Goal: Transaction & Acquisition: Purchase product/service

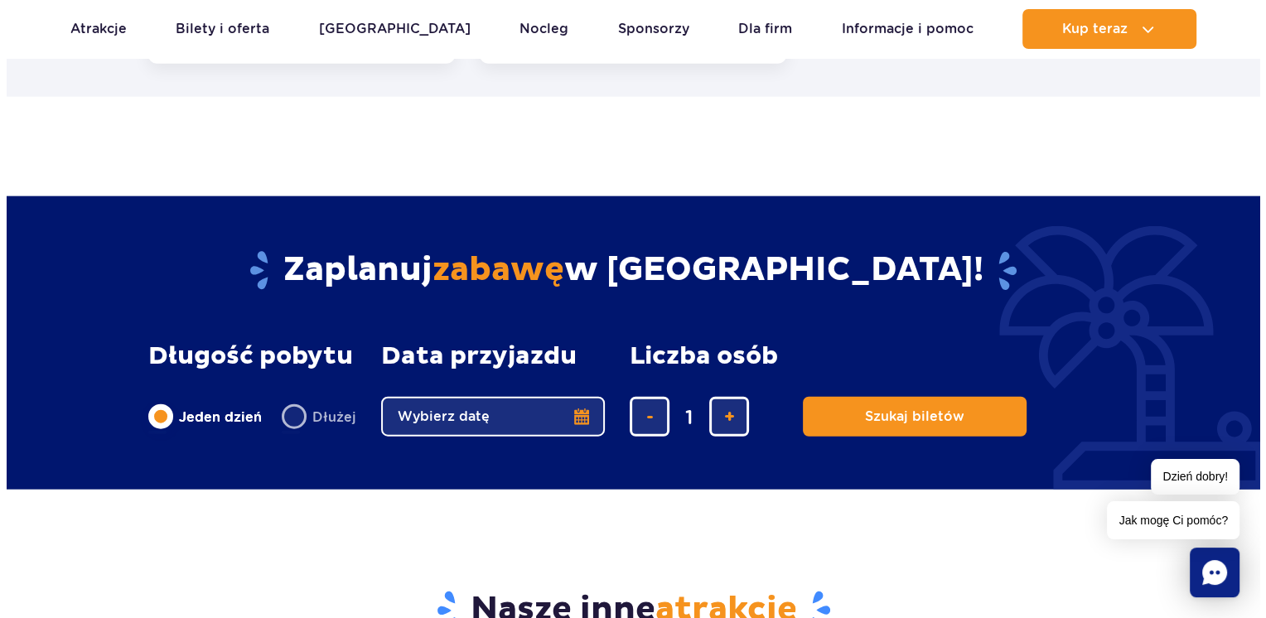
scroll to position [3870, 0]
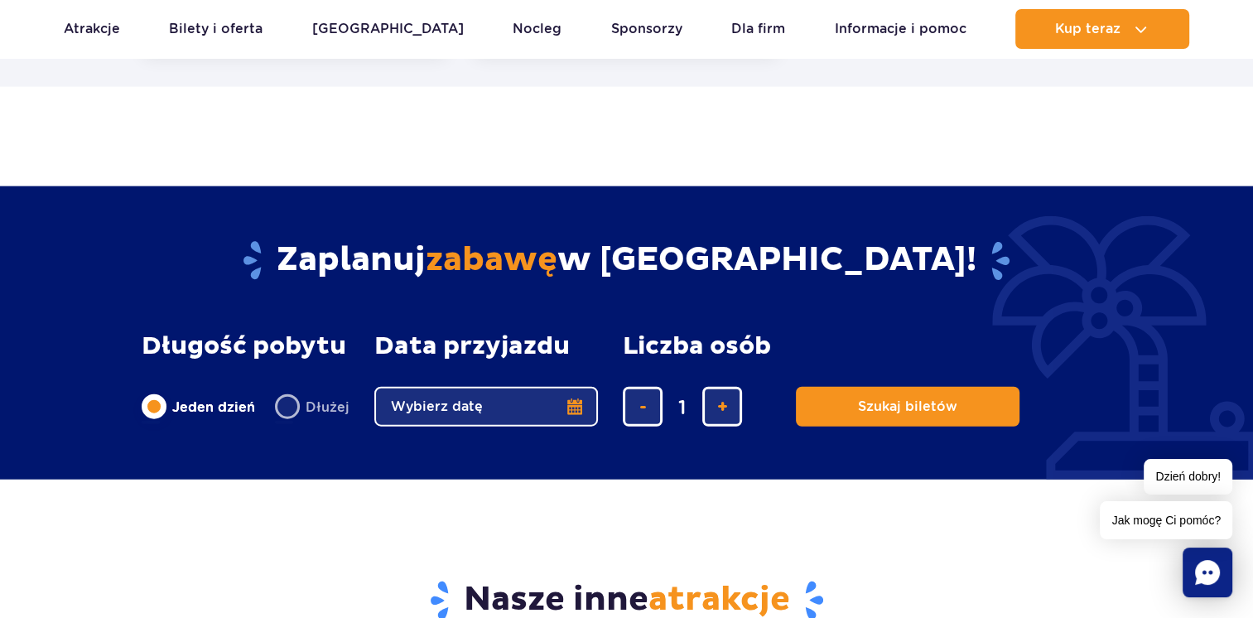
click at [278, 412] on label "Dłużej" at bounding box center [312, 406] width 75 height 35
click at [278, 421] on input "Dłużej" at bounding box center [284, 422] width 18 height 3
radio input "false"
radio input "true"
click at [573, 406] on button "Wybierz datę" at bounding box center [486, 407] width 224 height 40
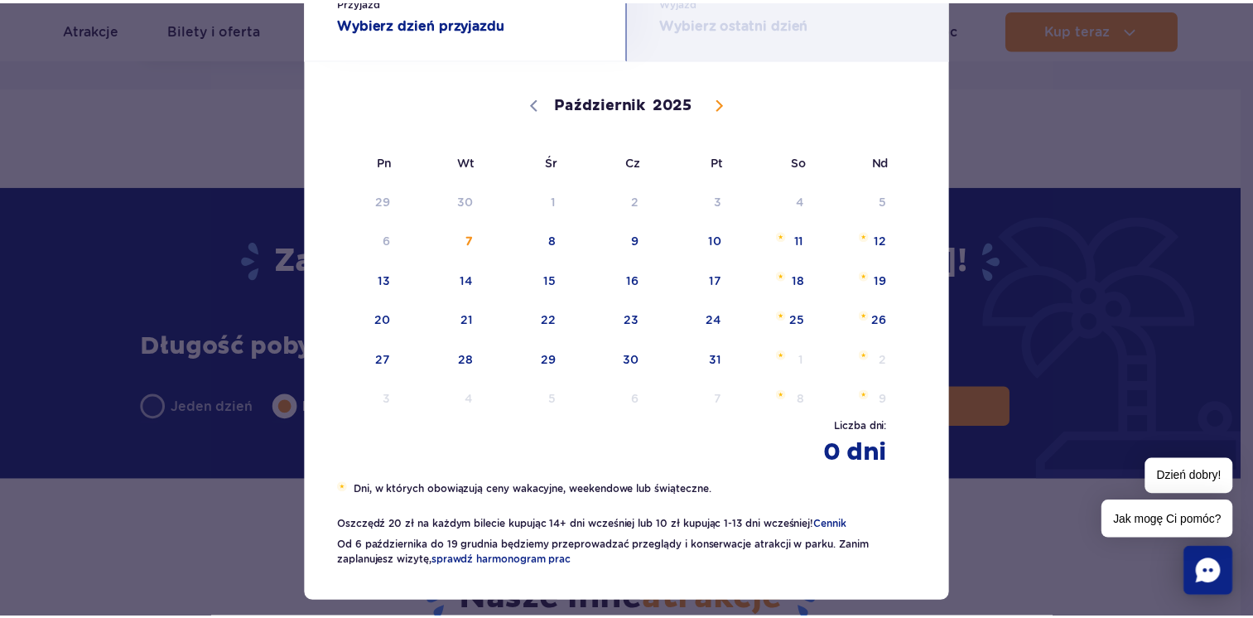
scroll to position [83, 0]
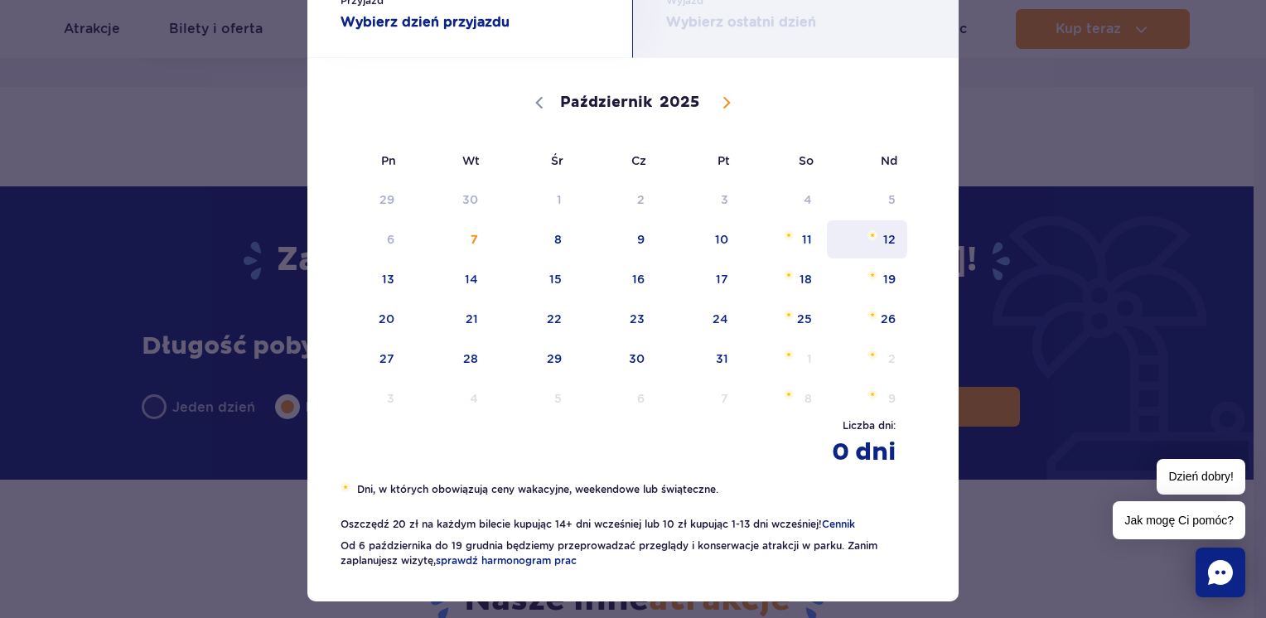
click at [888, 238] on span "12" at bounding box center [867, 239] width 84 height 38
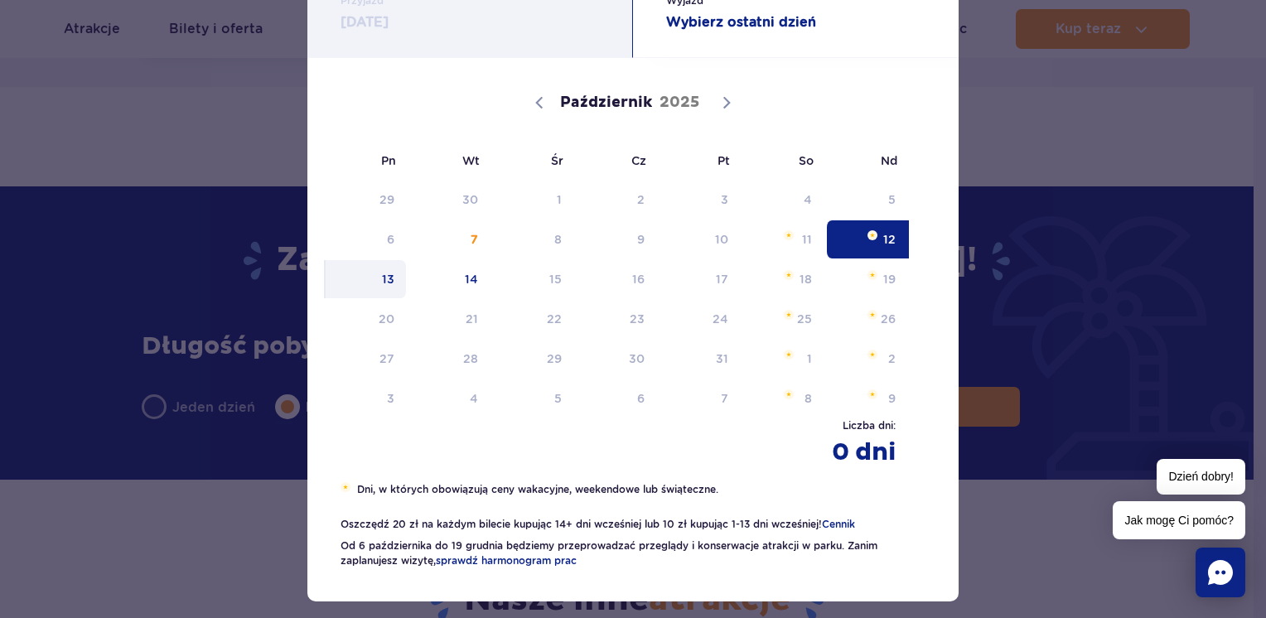
click at [376, 285] on span "13" at bounding box center [366, 279] width 84 height 38
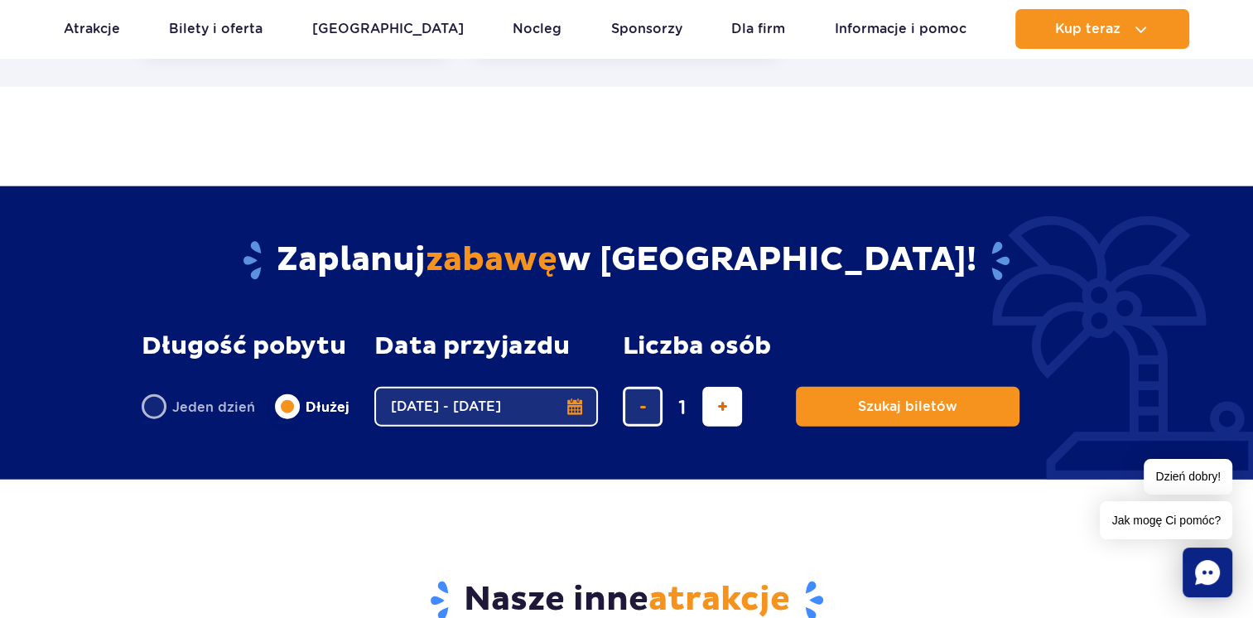
click at [707, 401] on button "dodaj bilet" at bounding box center [722, 407] width 40 height 40
click at [707, 400] on button "dodaj bilet" at bounding box center [722, 407] width 40 height 40
type input "3"
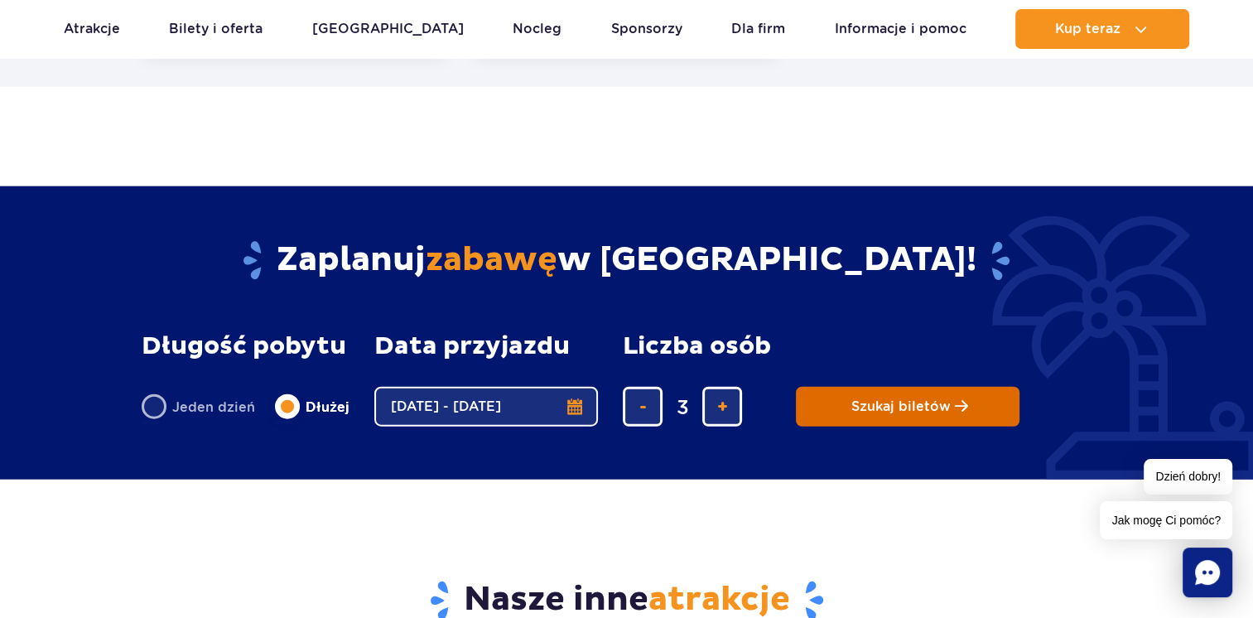
click at [1006, 393] on button "Szukaj biletów" at bounding box center [908, 407] width 224 height 40
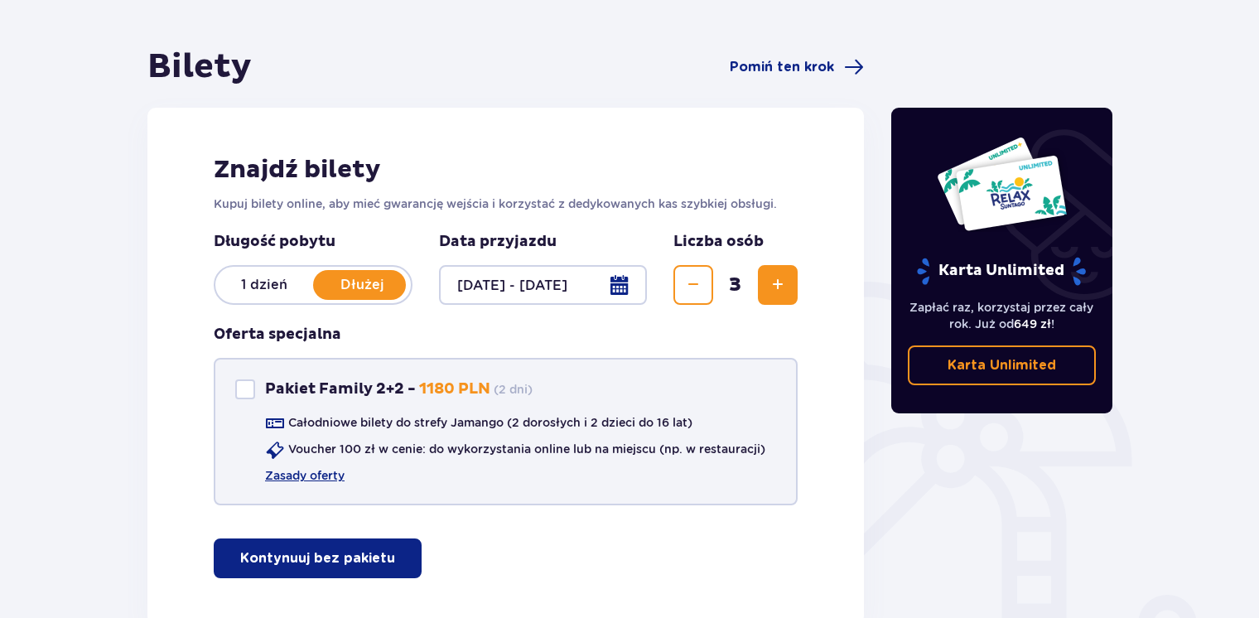
scroll to position [166, 0]
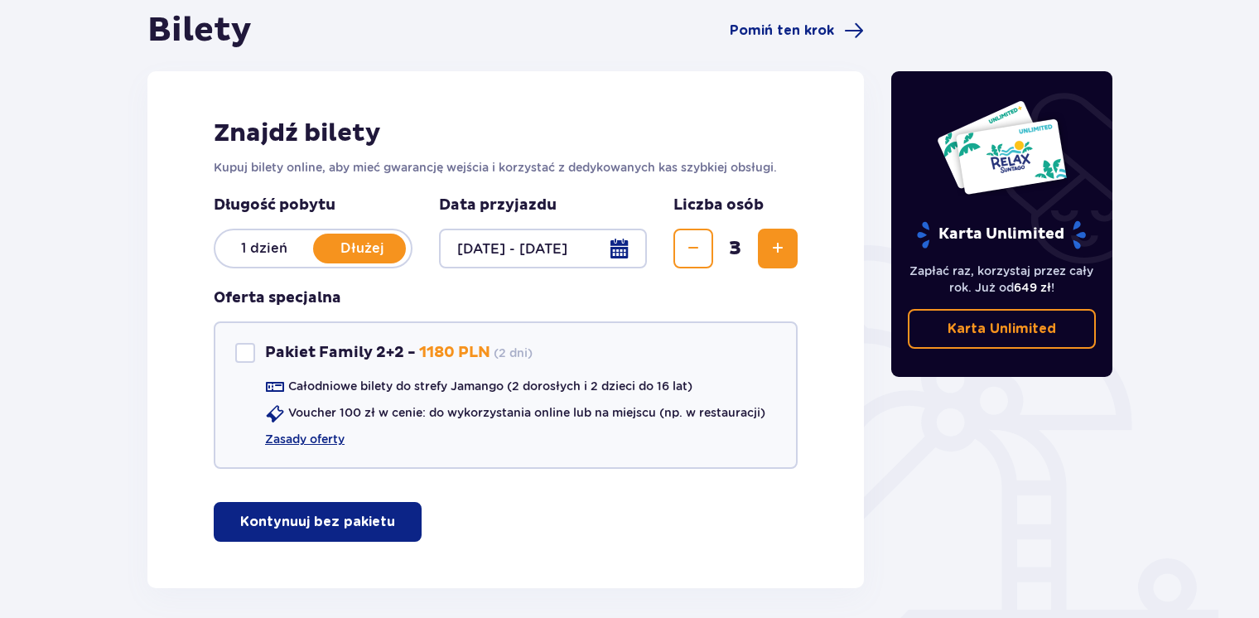
drag, startPoint x: 283, startPoint y: 243, endPoint x: 287, endPoint y: 234, distance: 10.0
click at [283, 242] on p "1 dzień" at bounding box center [264, 248] width 98 height 18
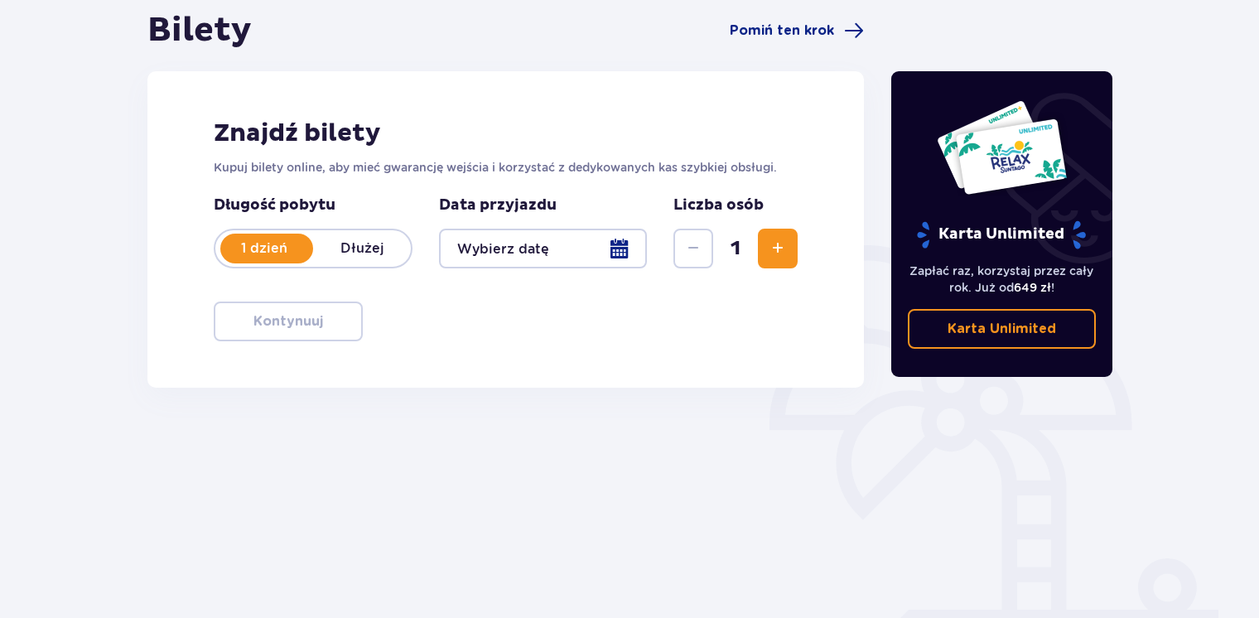
click at [765, 243] on button "Zwiększ" at bounding box center [778, 249] width 40 height 40
click at [762, 243] on button "Zwiększ" at bounding box center [778, 249] width 40 height 40
click at [563, 229] on div at bounding box center [543, 249] width 208 height 40
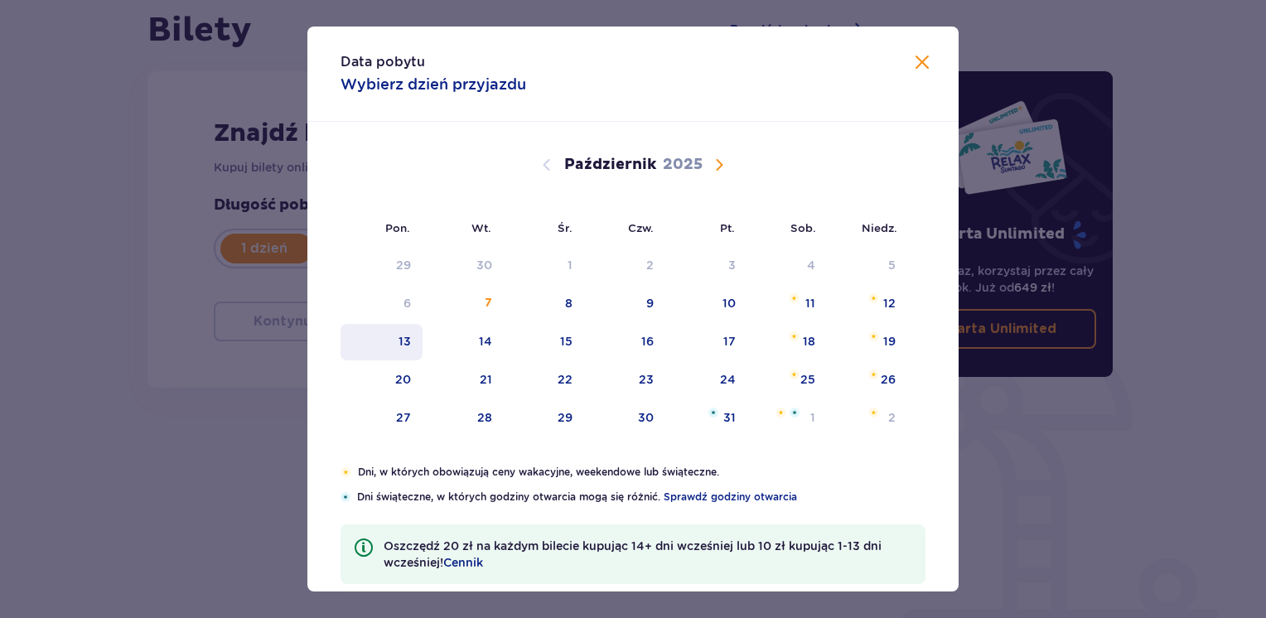
click at [392, 335] on div "13" at bounding box center [381, 342] width 82 height 36
type input "13.10.25"
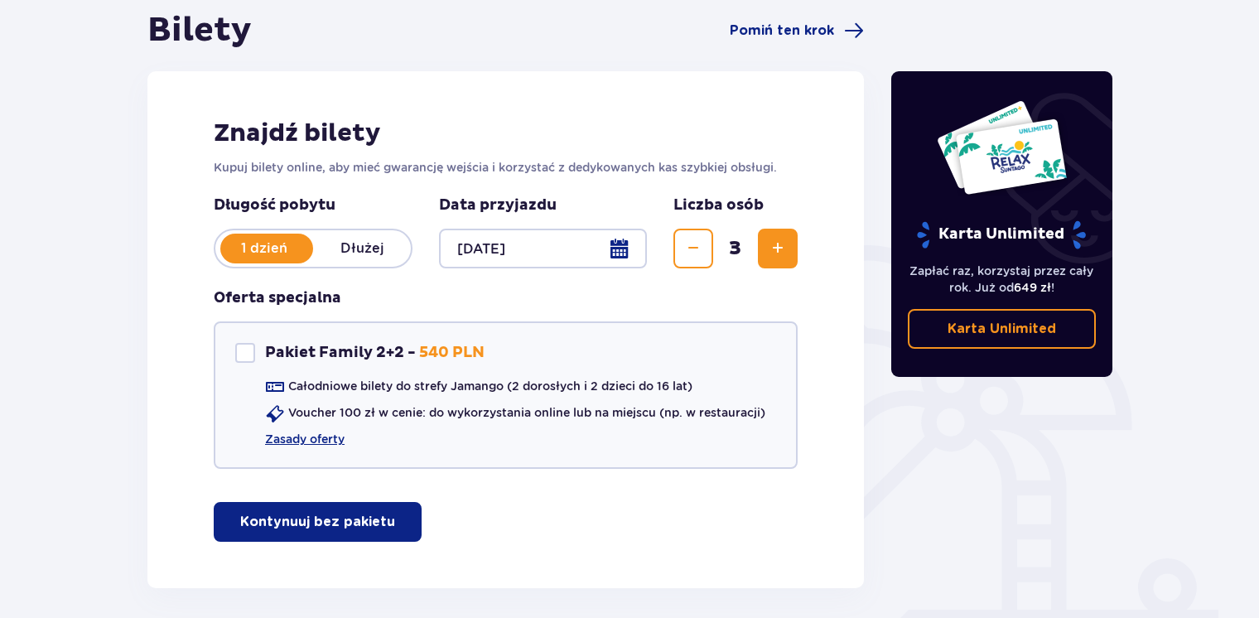
click at [65, 61] on div "Bilety Pomiń ten krok Znajdź bilety Kupuj bilety online, aby mieć gwarancję wej…" at bounding box center [629, 326] width 1259 height 724
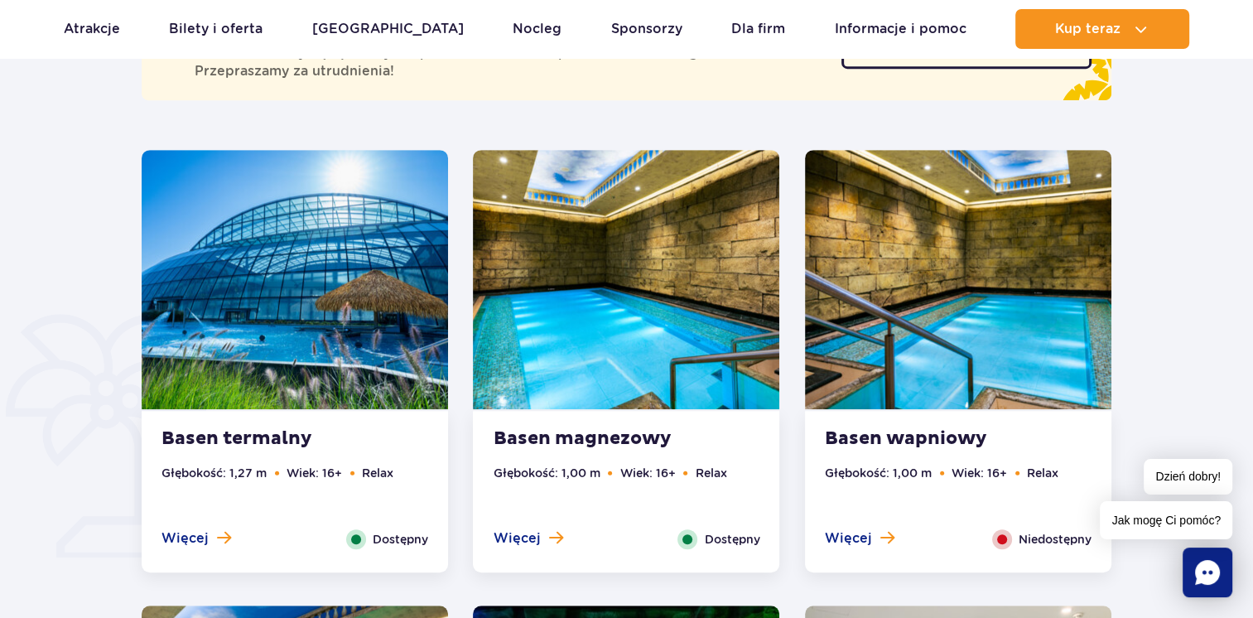
scroll to position [929, 0]
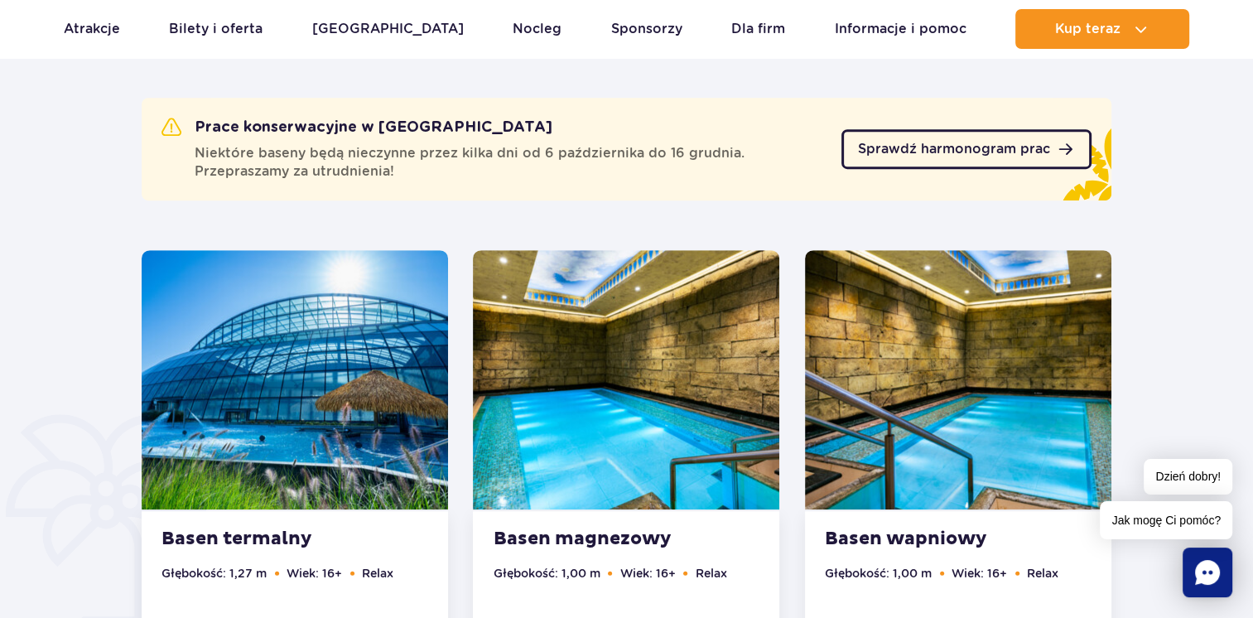
click at [1049, 155] on span "Sprawdź harmonogram prac" at bounding box center [954, 148] width 192 height 13
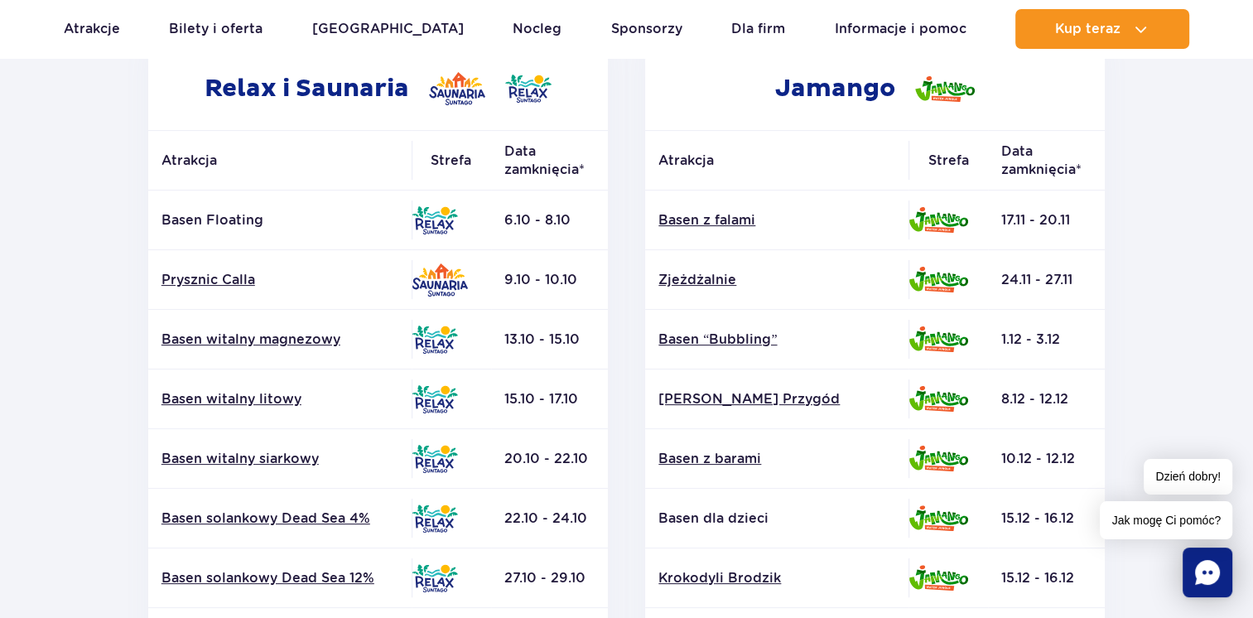
scroll to position [331, 0]
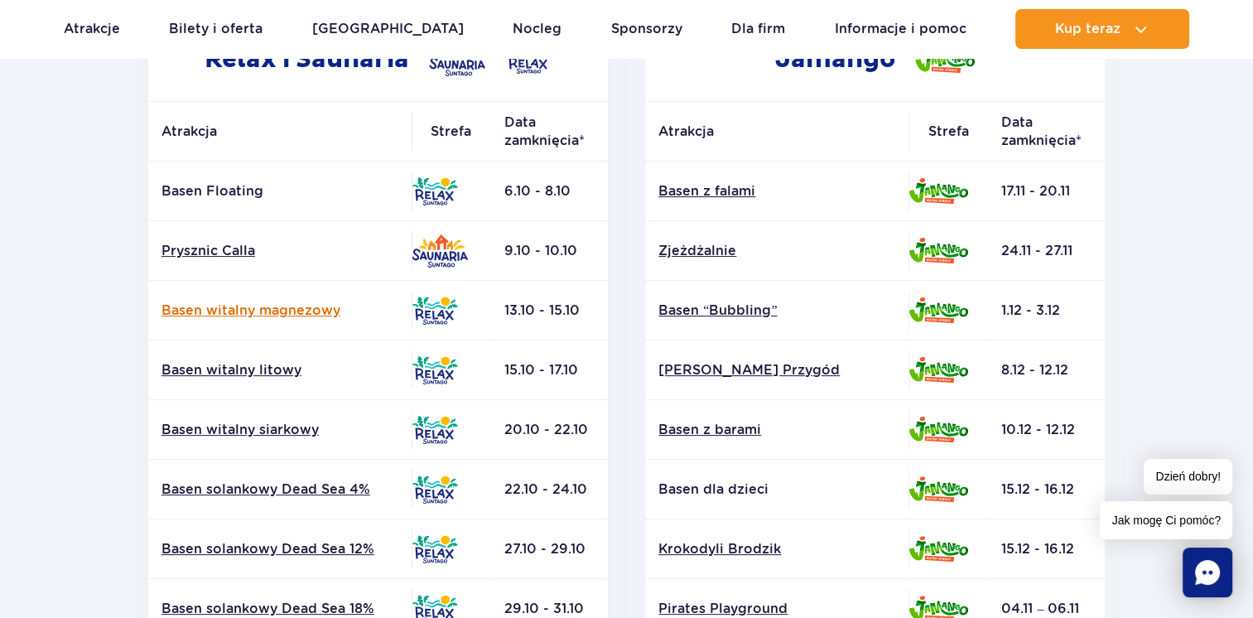
click at [316, 313] on link "Basen witalny magnezowy" at bounding box center [280, 311] width 237 height 18
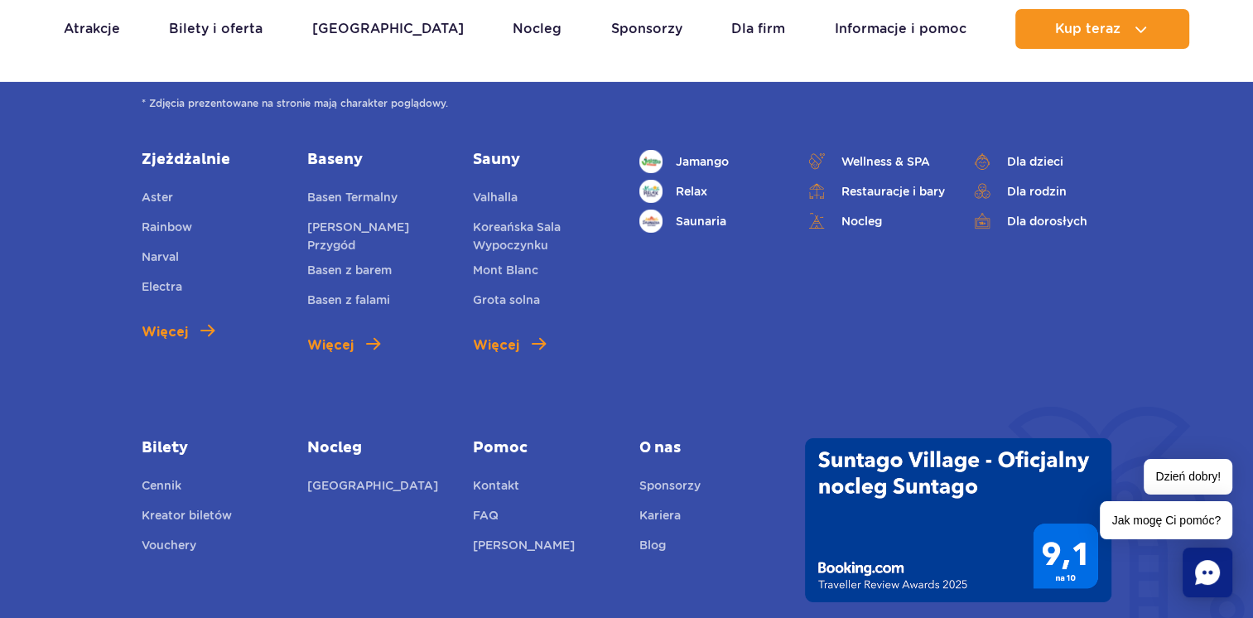
scroll to position [5516, 0]
